Goal: Task Accomplishment & Management: Manage account settings

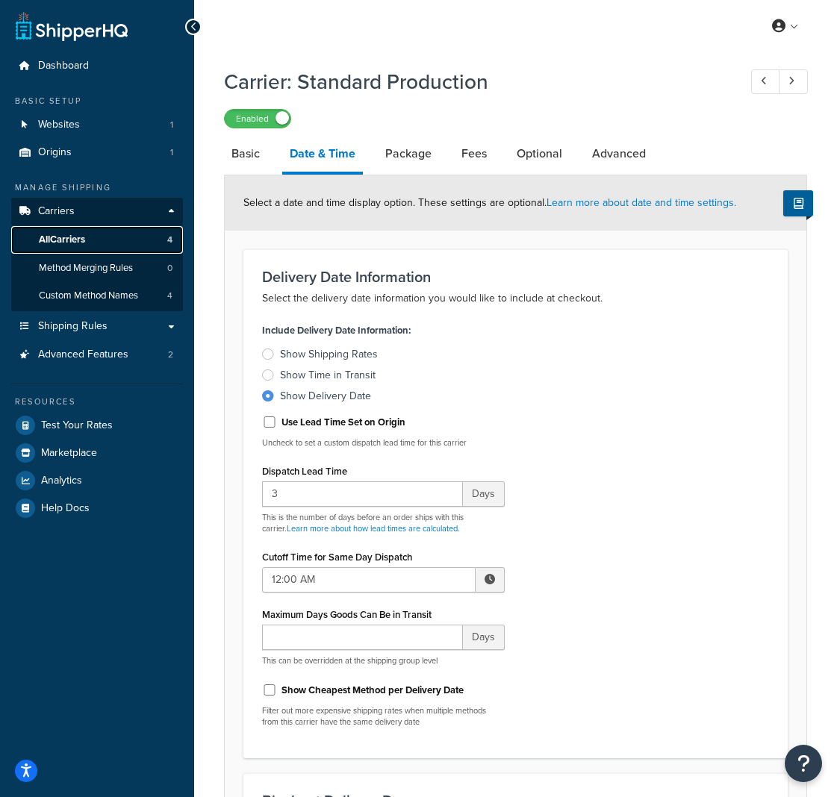
click at [72, 239] on span "All Carriers" at bounding box center [62, 240] width 46 height 13
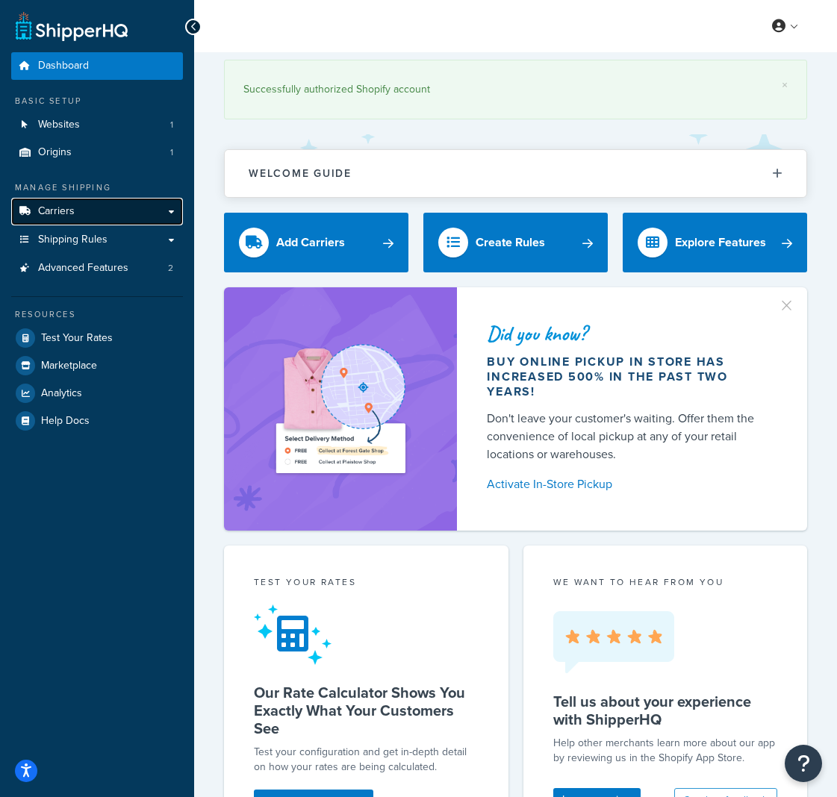
click at [52, 217] on span "Carriers" at bounding box center [56, 211] width 37 height 13
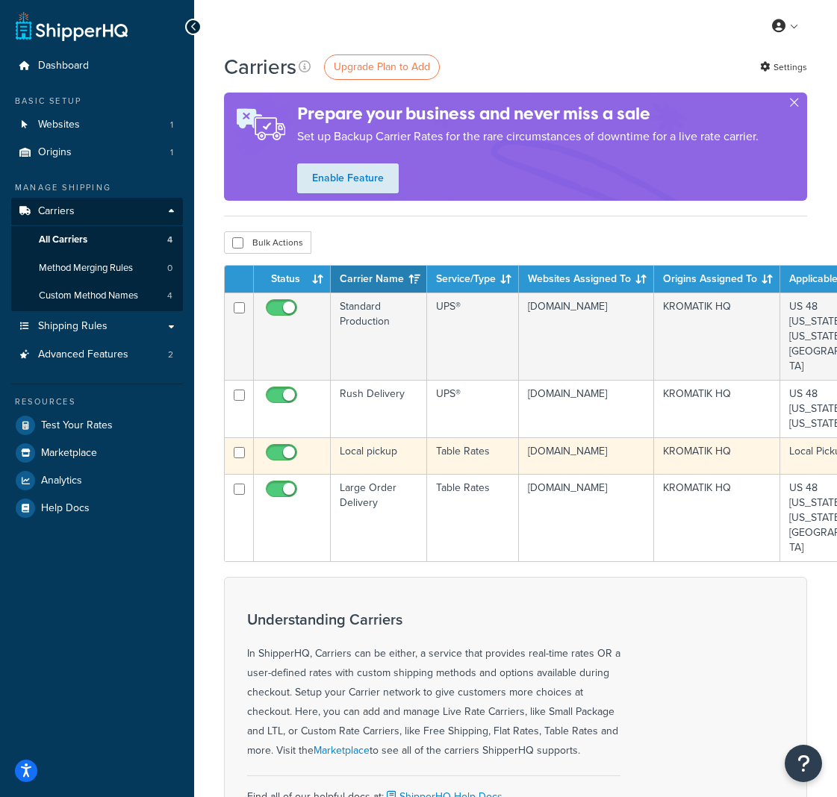
click at [376, 437] on td "Local pickup" at bounding box center [379, 455] width 96 height 37
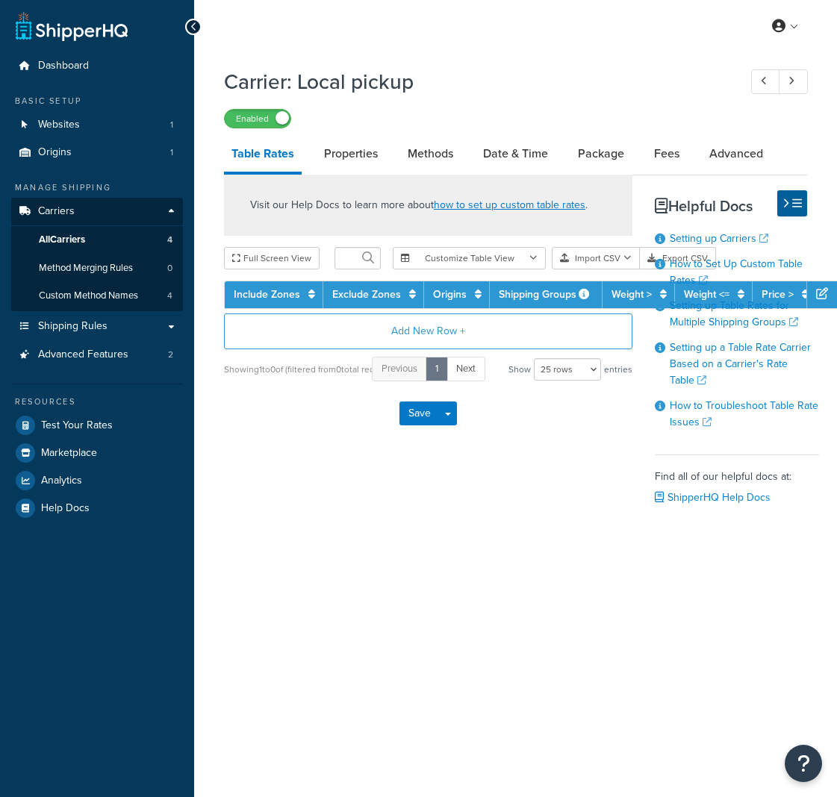
select select "25"
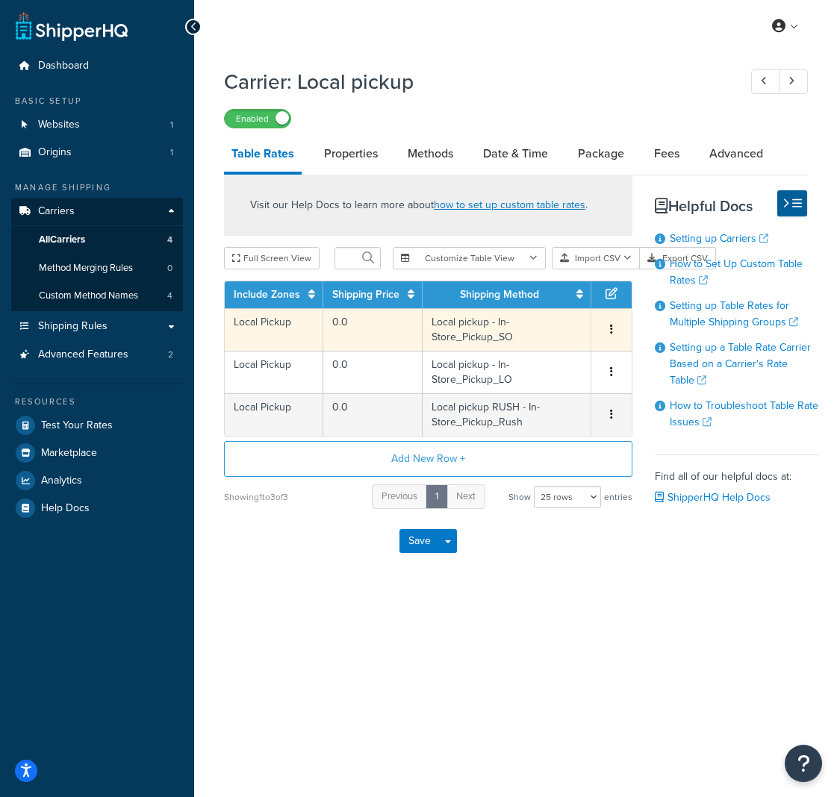
click at [462, 325] on td "Local pickup - In-Store_Pickup_SO" at bounding box center [507, 329] width 169 height 43
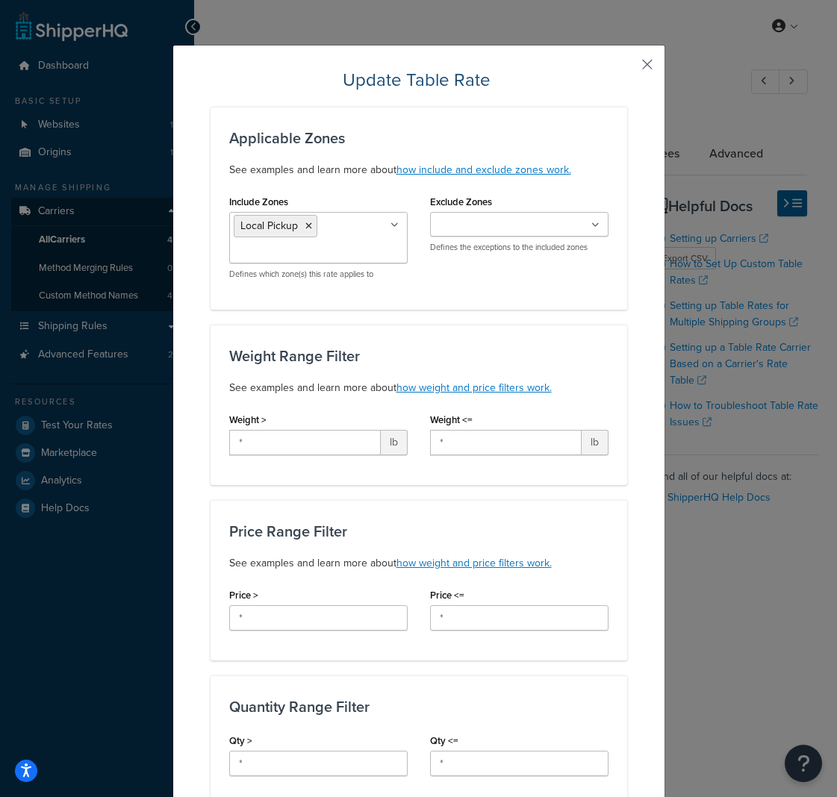
click at [627, 68] on button "button" at bounding box center [625, 70] width 4 height 4
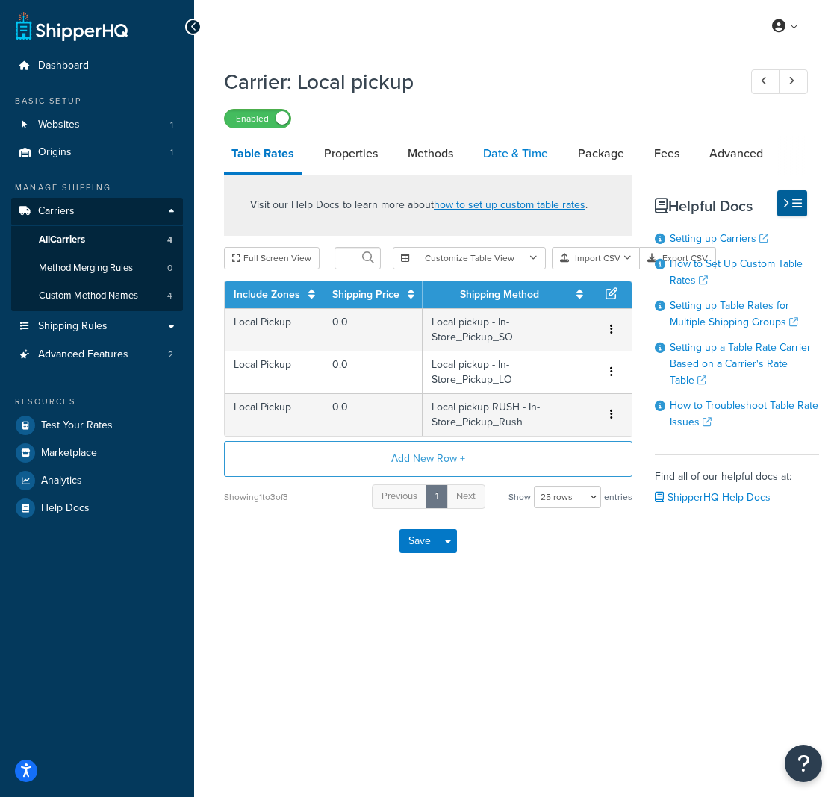
click at [508, 153] on link "Date & Time" at bounding box center [516, 154] width 80 height 36
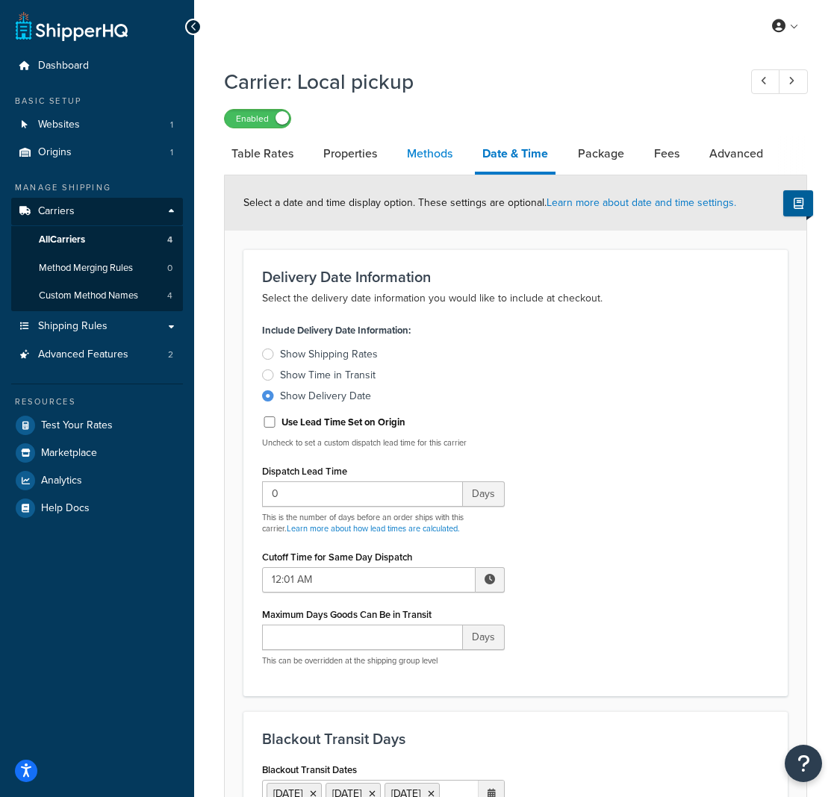
click at [435, 154] on link "Methods" at bounding box center [429, 154] width 60 height 36
select select "25"
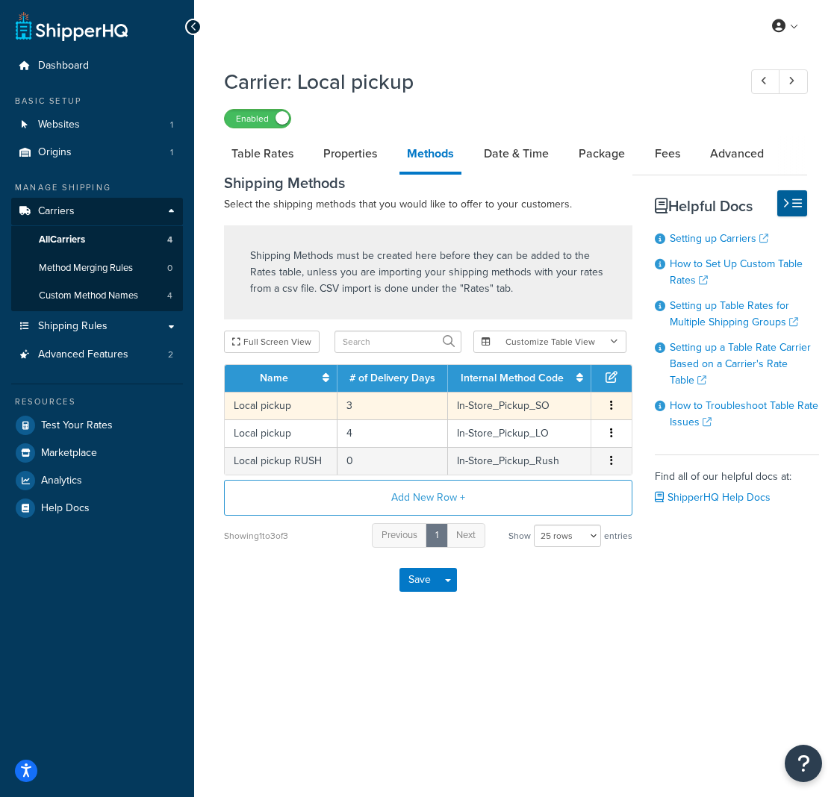
click at [301, 408] on td "Local pickup" at bounding box center [281, 406] width 113 height 28
